Goal: Information Seeking & Learning: Learn about a topic

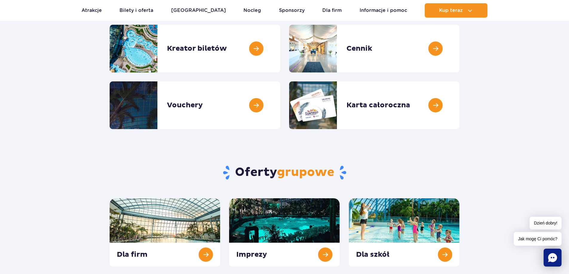
scroll to position [149, 0]
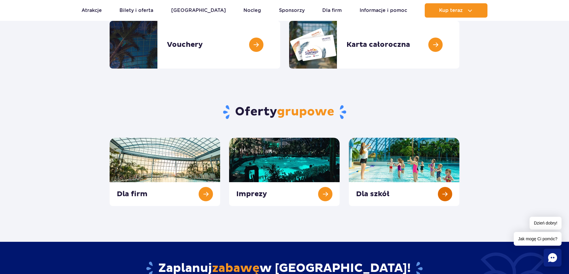
click at [396, 168] on link at bounding box center [404, 172] width 110 height 68
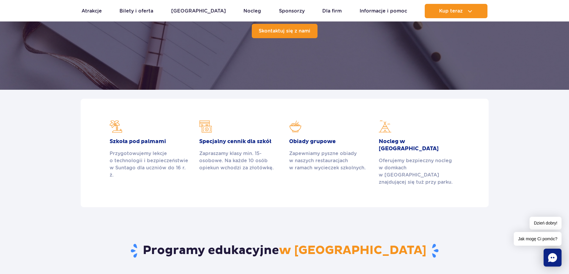
scroll to position [149, 0]
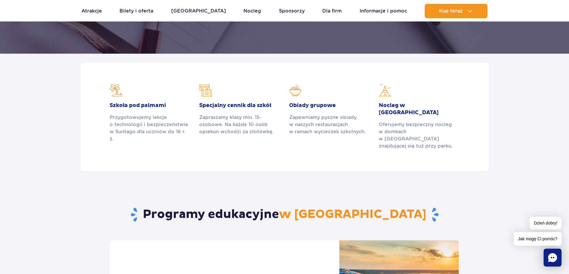
click at [241, 115] on div "Zapraszamy klasy min. 15-osobowe. Na każde 10 osób opiekun wchodzi za złotówkę." at bounding box center [239, 124] width 81 height 21
click at [227, 102] on h2 "Specjalny cennik dla szkół" at bounding box center [239, 105] width 81 height 7
click at [207, 91] on img at bounding box center [205, 90] width 13 height 13
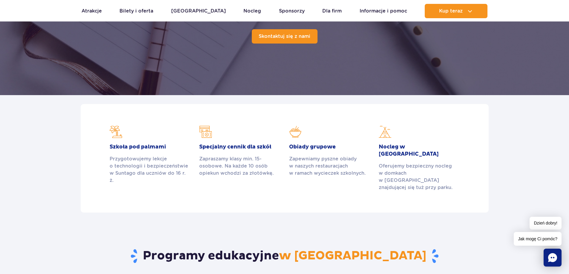
scroll to position [30, 0]
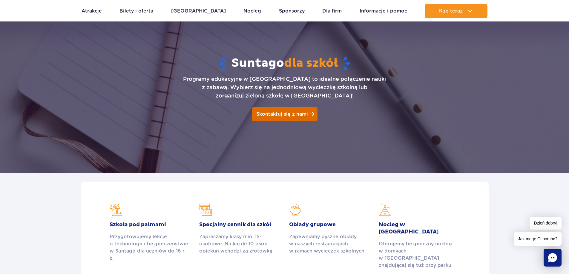
click at [283, 115] on span "Skontaktuj się z nami" at bounding box center [282, 114] width 52 height 6
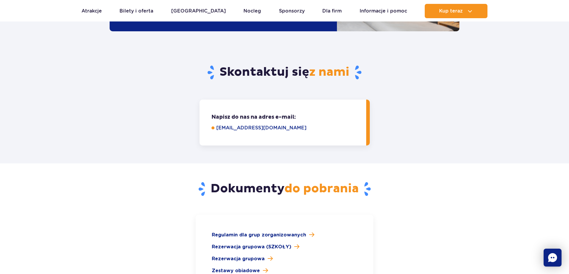
scroll to position [751, 0]
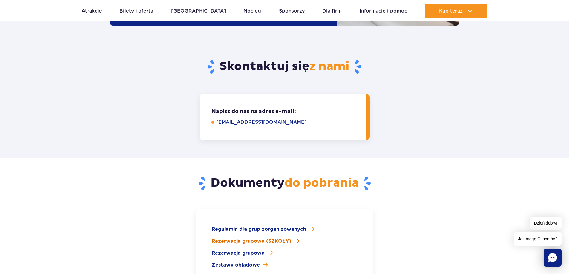
click at [253, 238] on span "Rezerwacja grupowa (SZKOŁY)" at bounding box center [251, 241] width 79 height 7
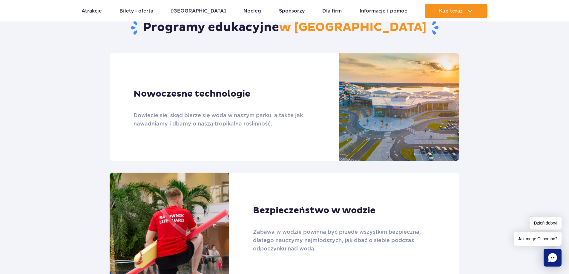
scroll to position [333, 0]
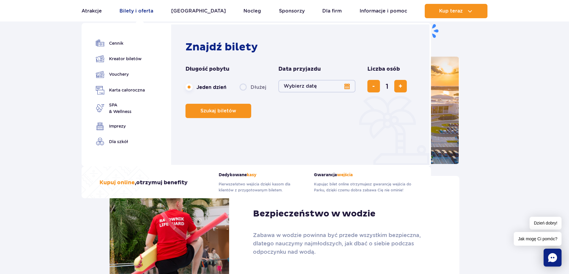
click at [149, 12] on link "Bilety i oferta" at bounding box center [136, 11] width 34 height 14
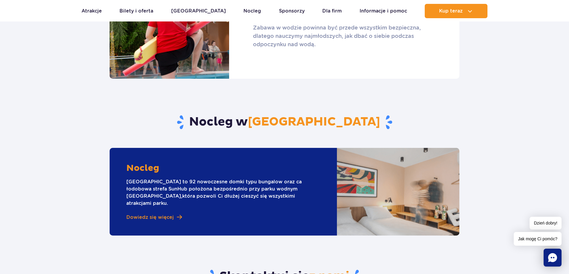
scroll to position [542, 0]
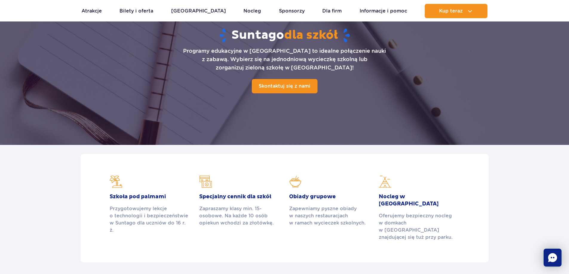
scroll to position [30, 0]
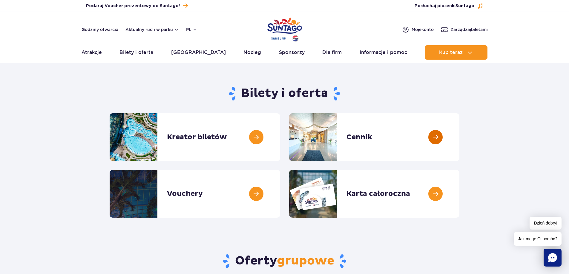
click at [459, 138] on link at bounding box center [459, 137] width 0 height 48
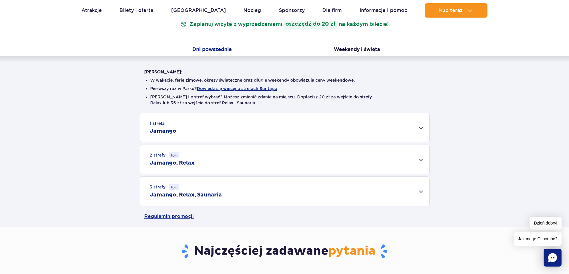
scroll to position [119, 0]
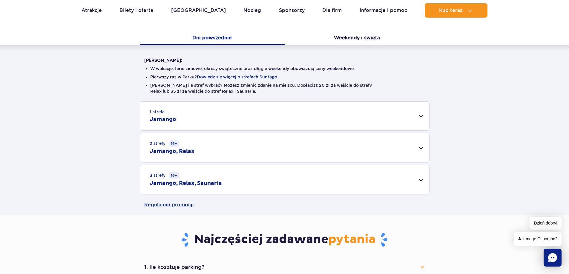
click at [422, 180] on div "3 strefy 16+ Jamango, Relax, Saunaria" at bounding box center [284, 179] width 289 height 29
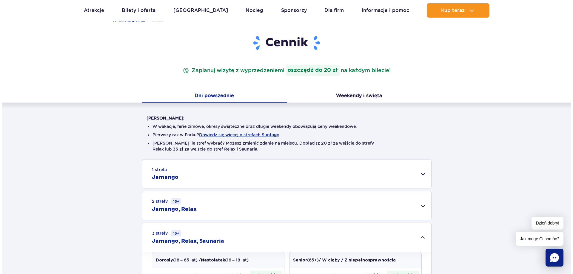
scroll to position [60, 0]
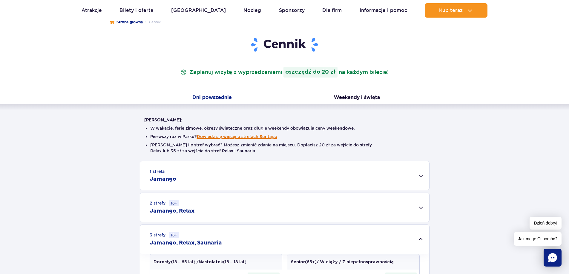
click at [231, 137] on button "Dowiedz się więcej o strefach Suntago" at bounding box center [237, 136] width 80 height 5
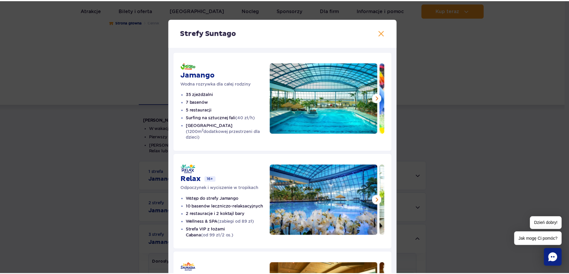
scroll to position [0, 0]
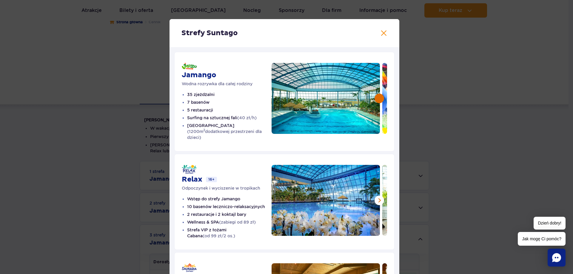
click at [379, 100] on button at bounding box center [380, 99] width 10 height 10
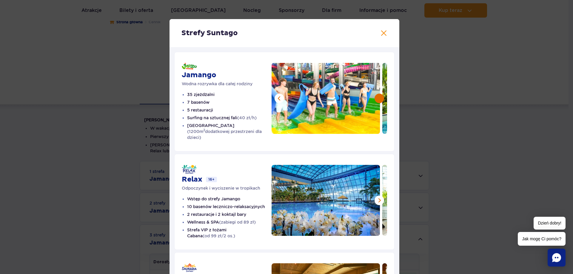
click at [379, 100] on button at bounding box center [380, 99] width 10 height 10
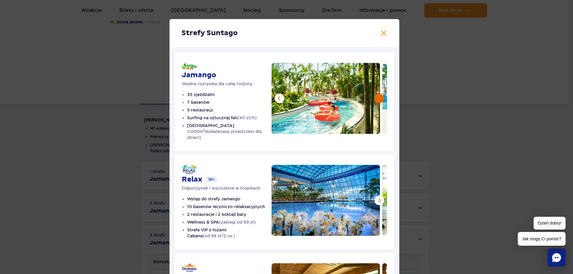
click at [379, 100] on button at bounding box center [380, 99] width 10 height 10
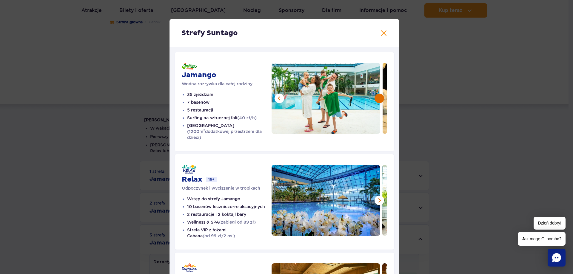
click at [379, 100] on button at bounding box center [380, 99] width 10 height 10
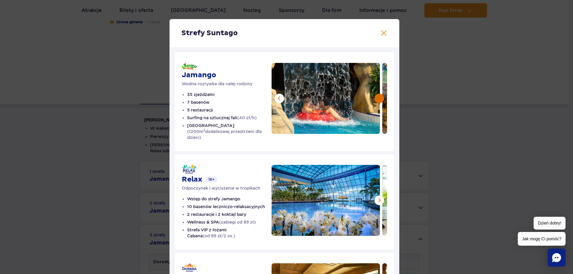
click at [379, 100] on button at bounding box center [380, 99] width 10 height 10
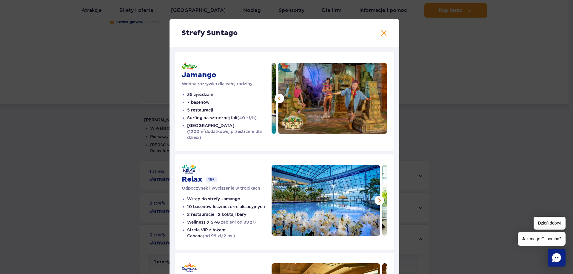
click at [379, 100] on img at bounding box center [332, 98] width 109 height 71
click at [383, 30] on button at bounding box center [383, 33] width 7 height 7
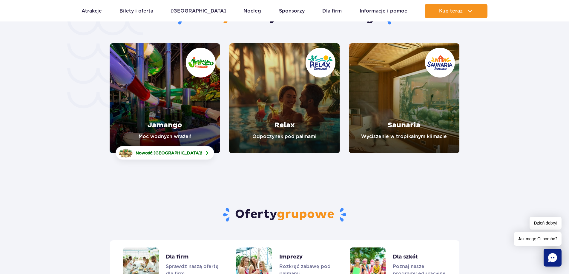
scroll to position [1313, 0]
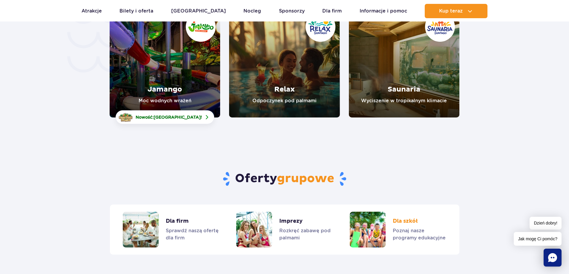
click at [404, 212] on link "Dla szkół" at bounding box center [397, 230] width 96 height 36
click at [174, 115] on span "[GEOGRAPHIC_DATA]" at bounding box center [176, 117] width 47 height 5
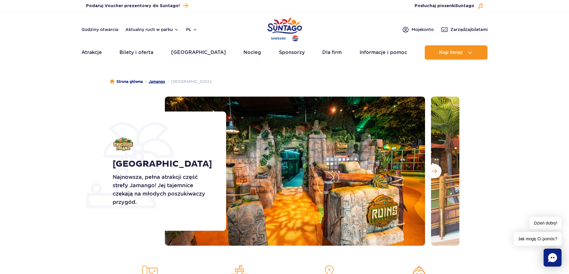
click at [159, 83] on link "Jamango" at bounding box center [157, 82] width 16 height 6
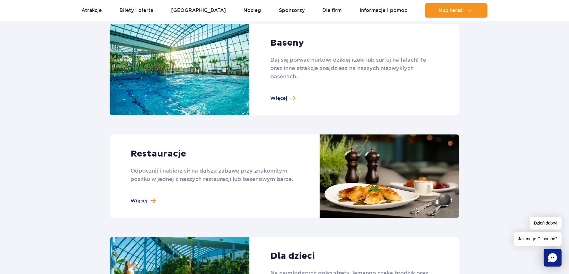
scroll to position [627, 0]
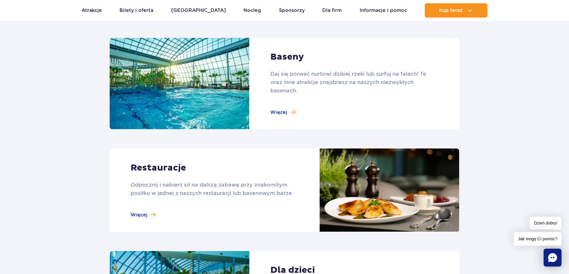
click at [284, 114] on link at bounding box center [284, 84] width 349 height 92
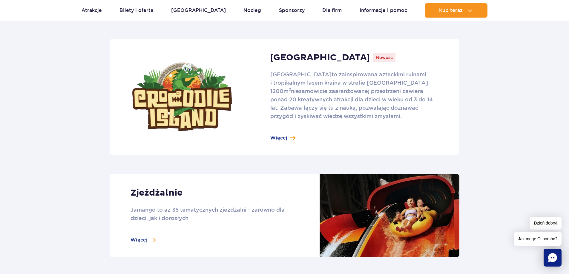
scroll to position [478, 0]
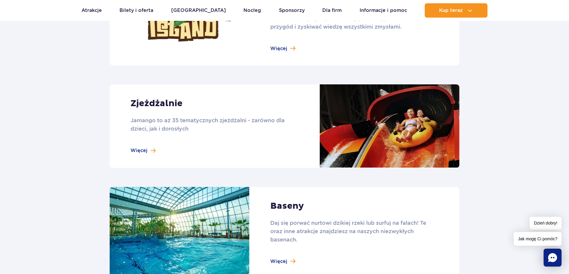
click at [141, 150] on link at bounding box center [284, 126] width 349 height 84
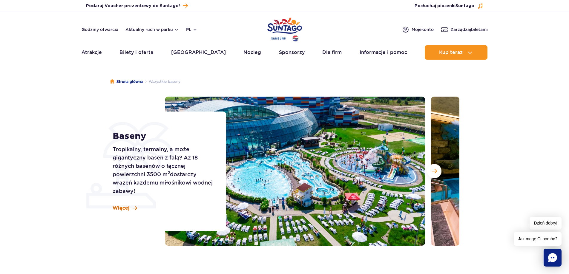
click at [124, 207] on span "Więcej" at bounding box center [121, 208] width 17 height 7
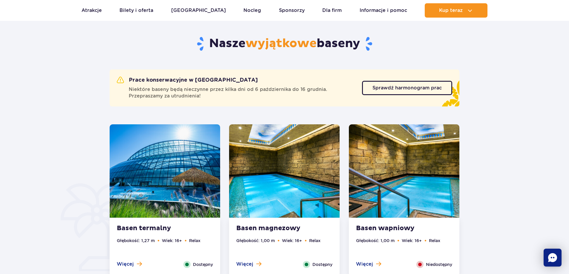
scroll to position [301, 0]
click at [124, 207] on img at bounding box center [165, 170] width 110 height 93
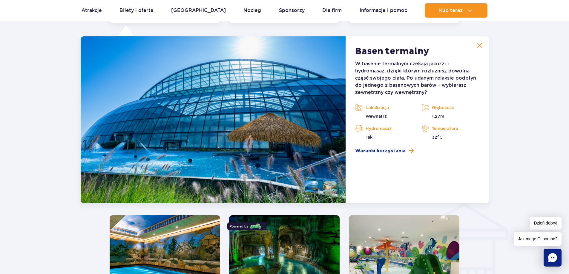
scroll to position [555, 0]
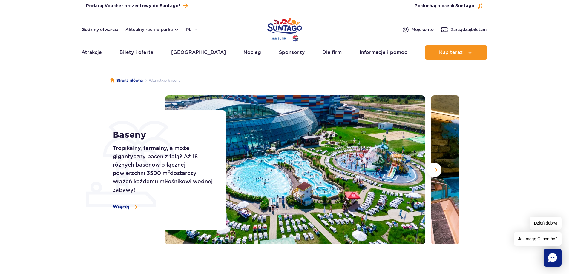
scroll to position [0, 0]
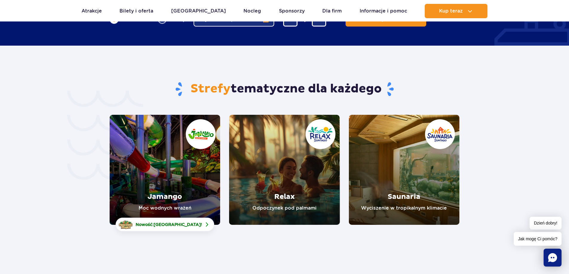
scroll to position [1224, 0]
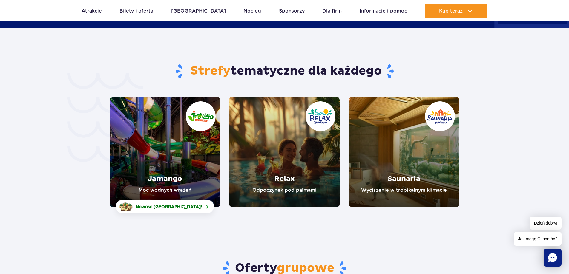
click at [164, 164] on link "Jamango" at bounding box center [165, 152] width 110 height 110
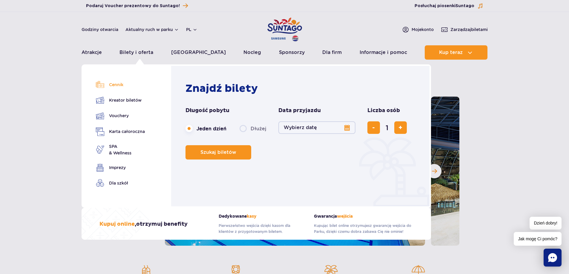
click at [118, 83] on link "Cennik" at bounding box center [120, 85] width 49 height 8
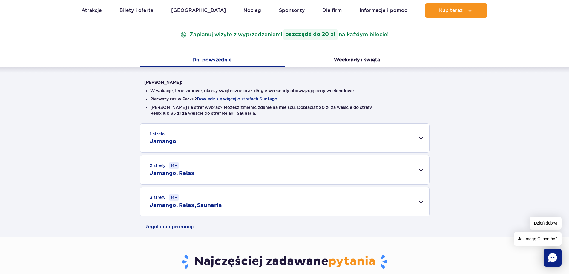
scroll to position [119, 0]
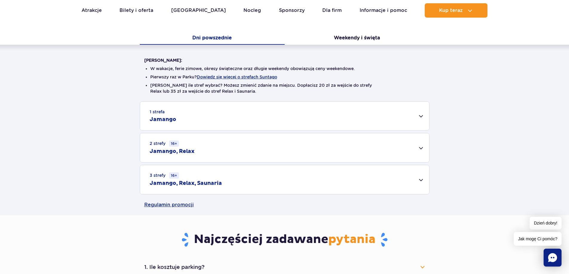
click at [421, 116] on div "1 strefa Jamango" at bounding box center [284, 116] width 289 height 29
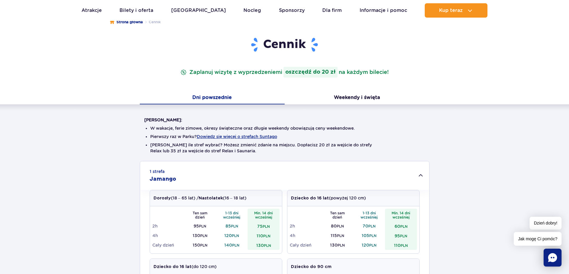
scroll to position [0, 0]
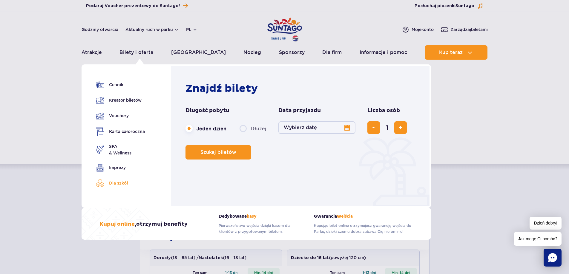
click at [116, 185] on link "Dla szkół" at bounding box center [120, 183] width 49 height 8
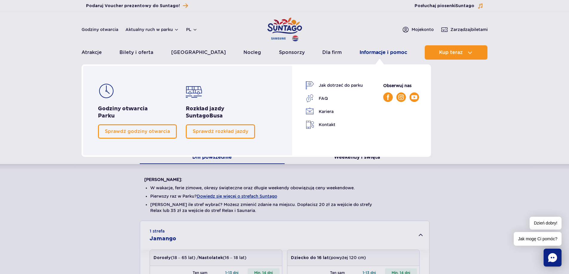
click at [371, 52] on link "Informacje i pomoc" at bounding box center [382, 52] width 47 height 14
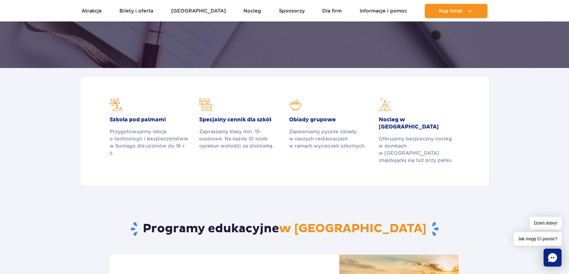
scroll to position [119, 0]
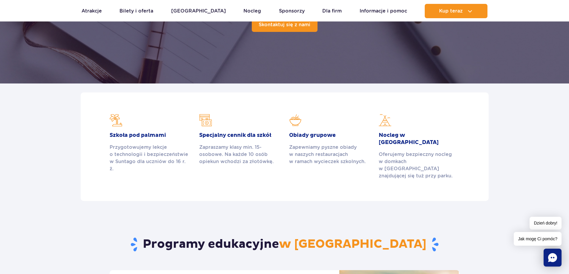
click at [206, 122] on img at bounding box center [205, 120] width 13 height 13
click at [256, 138] on h2 "Specjalny cennik dla szkół" at bounding box center [239, 135] width 81 height 7
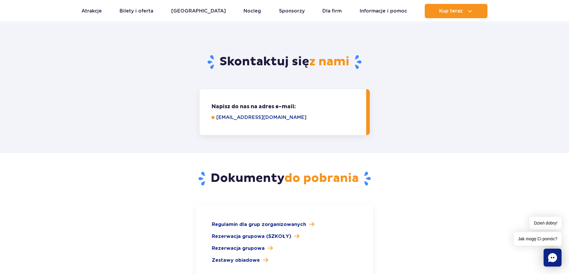
scroll to position [776, 0]
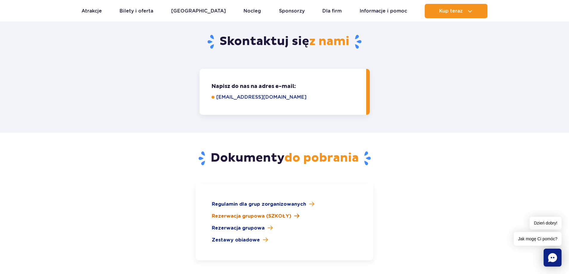
click at [279, 213] on span "Rezerwacja grupowa (SZKOŁY)" at bounding box center [251, 216] width 79 height 7
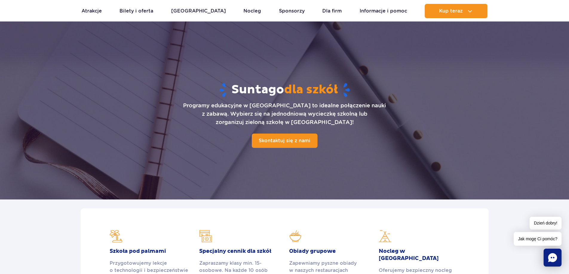
scroll to position [0, 0]
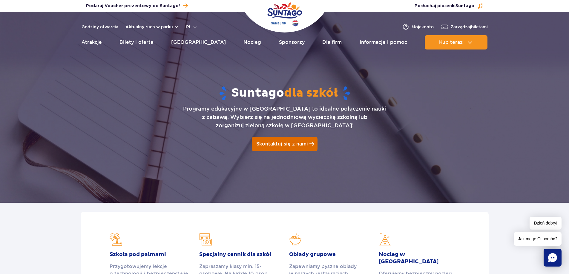
click at [281, 143] on span "Skontaktuj się z nami" at bounding box center [282, 144] width 52 height 6
